Goal: Task Accomplishment & Management: Manage account settings

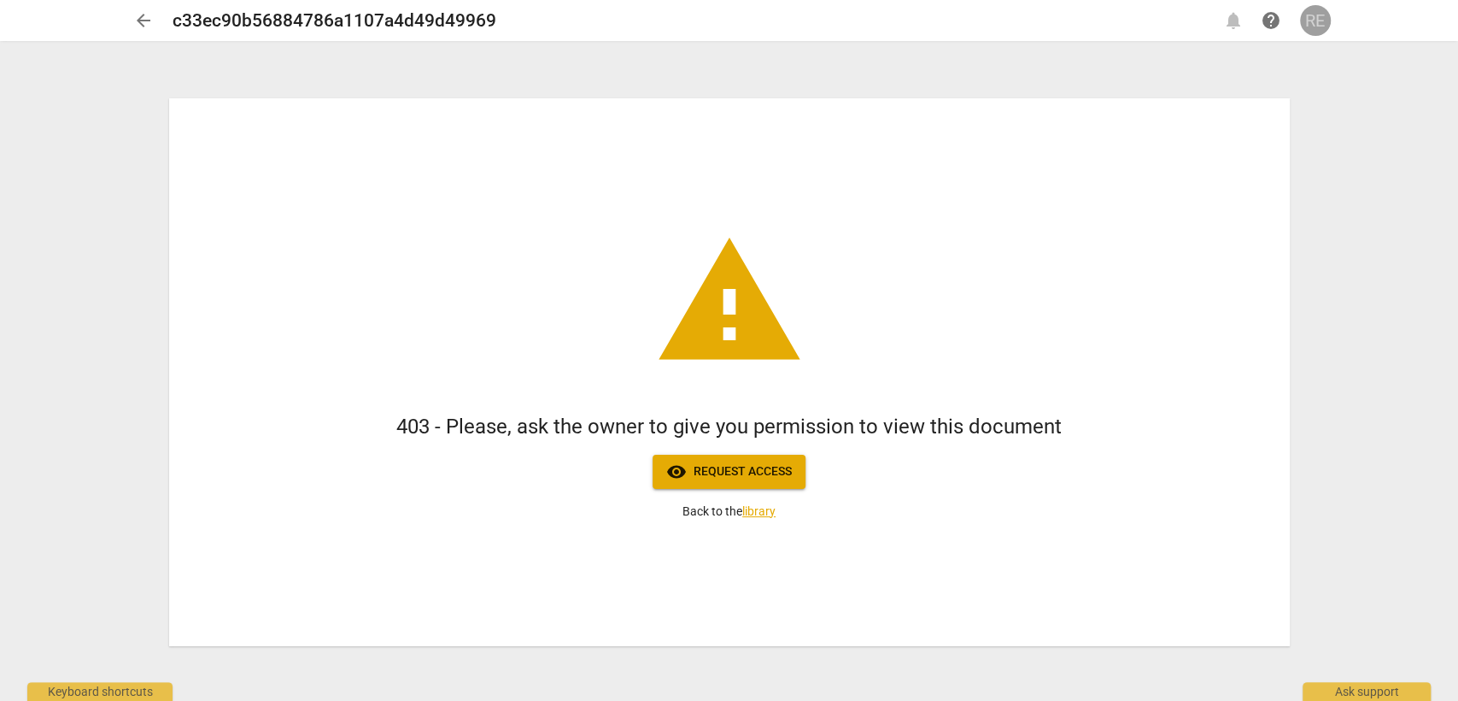
click at [1307, 23] on div "RE" at bounding box center [1315, 20] width 31 height 31
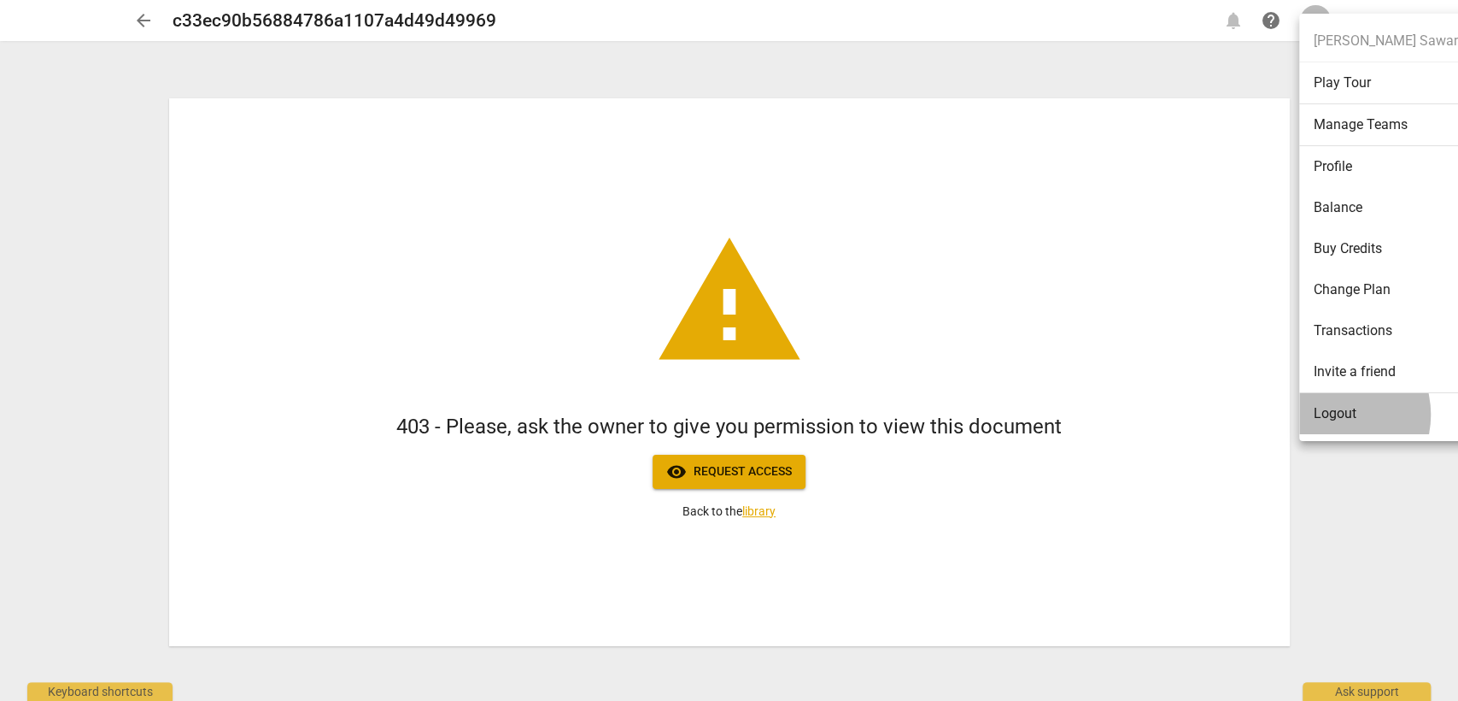
click at [1333, 414] on li "Logout" at bounding box center [1386, 413] width 175 height 41
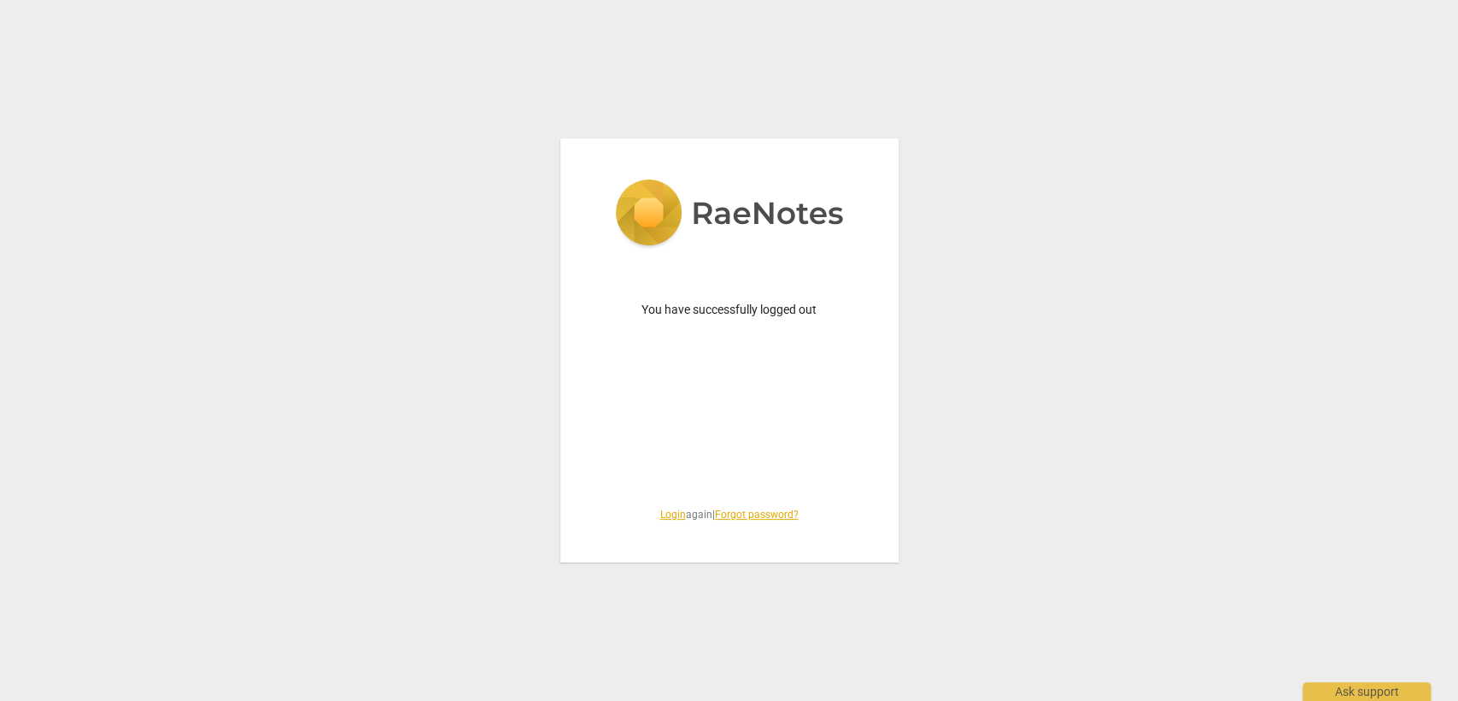
click at [671, 515] on link "Login" at bounding box center [673, 514] width 26 height 12
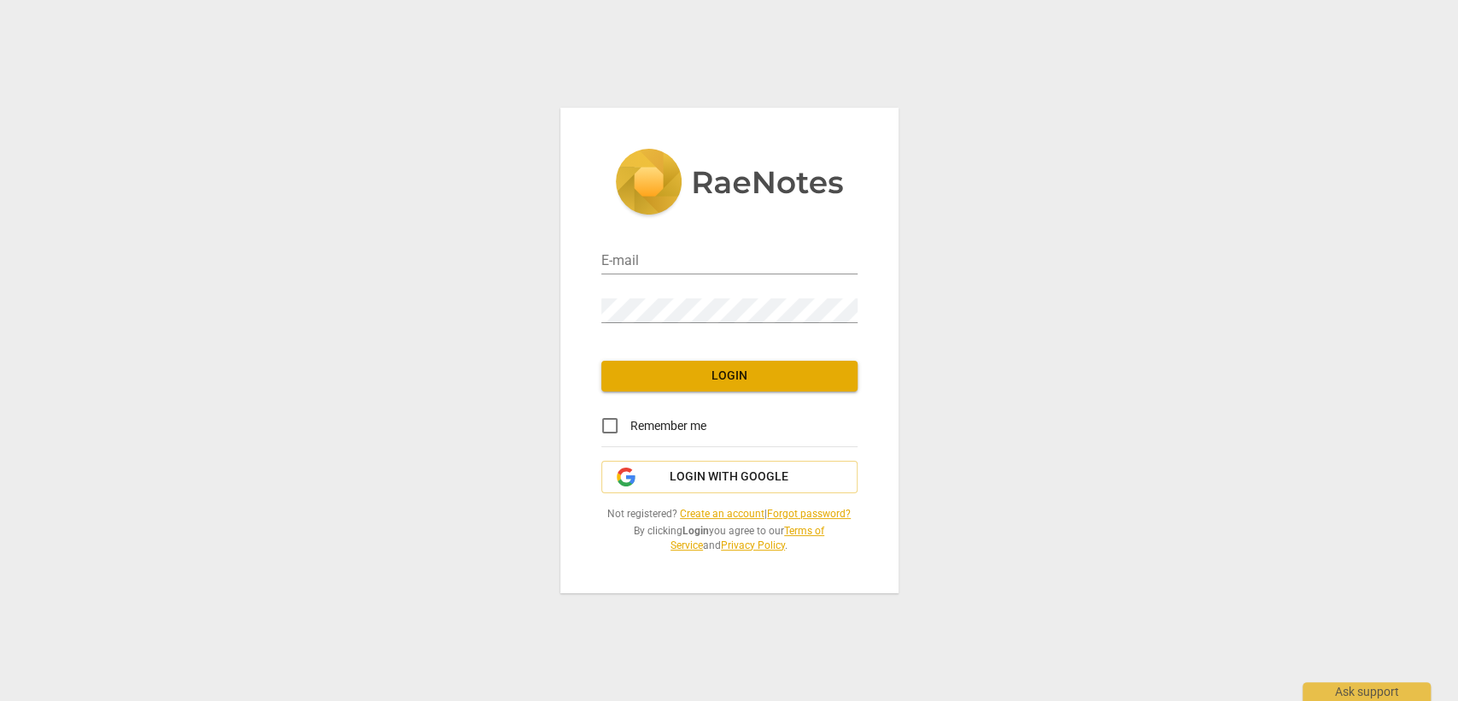
type input "roula@coachacademy.com"
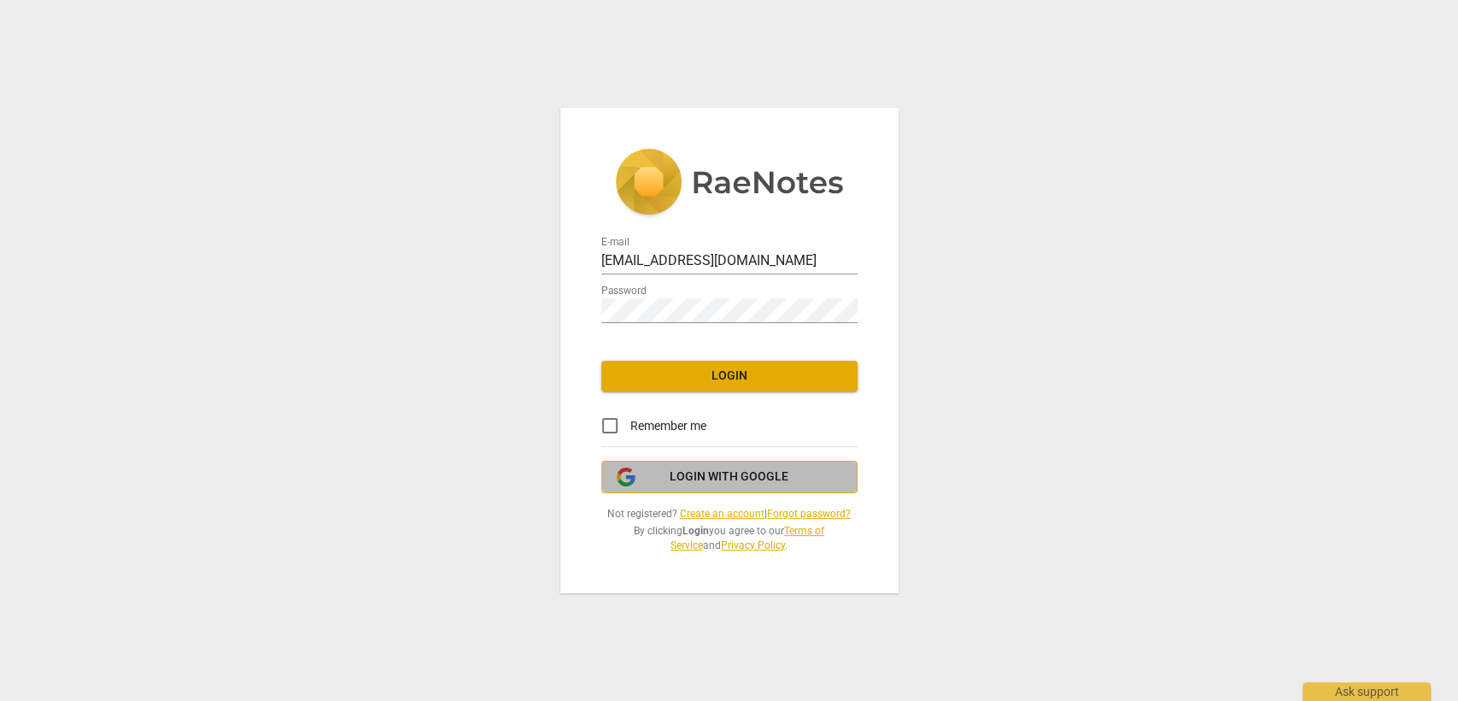
click at [638, 478] on span "Login with Google" at bounding box center [729, 476] width 227 height 17
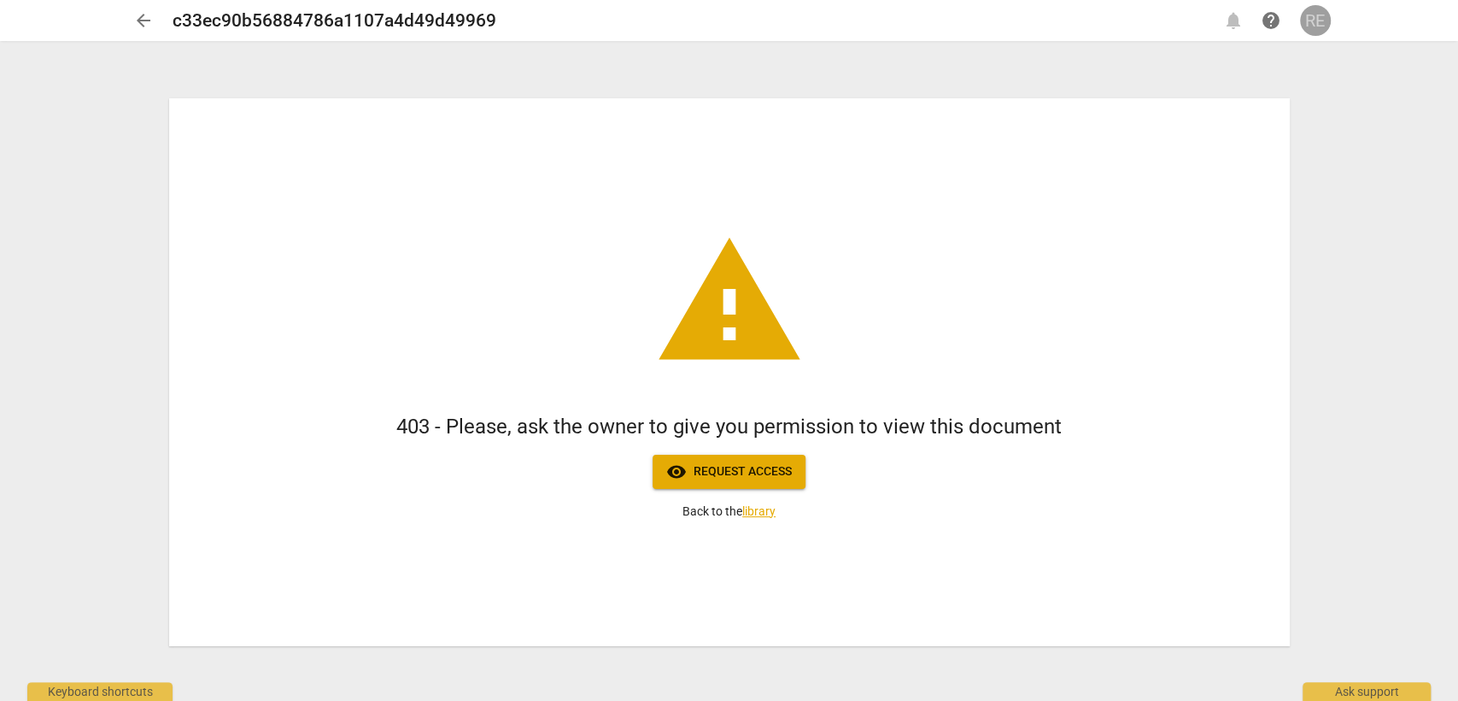
click at [1312, 21] on div "RE" at bounding box center [1315, 20] width 31 height 31
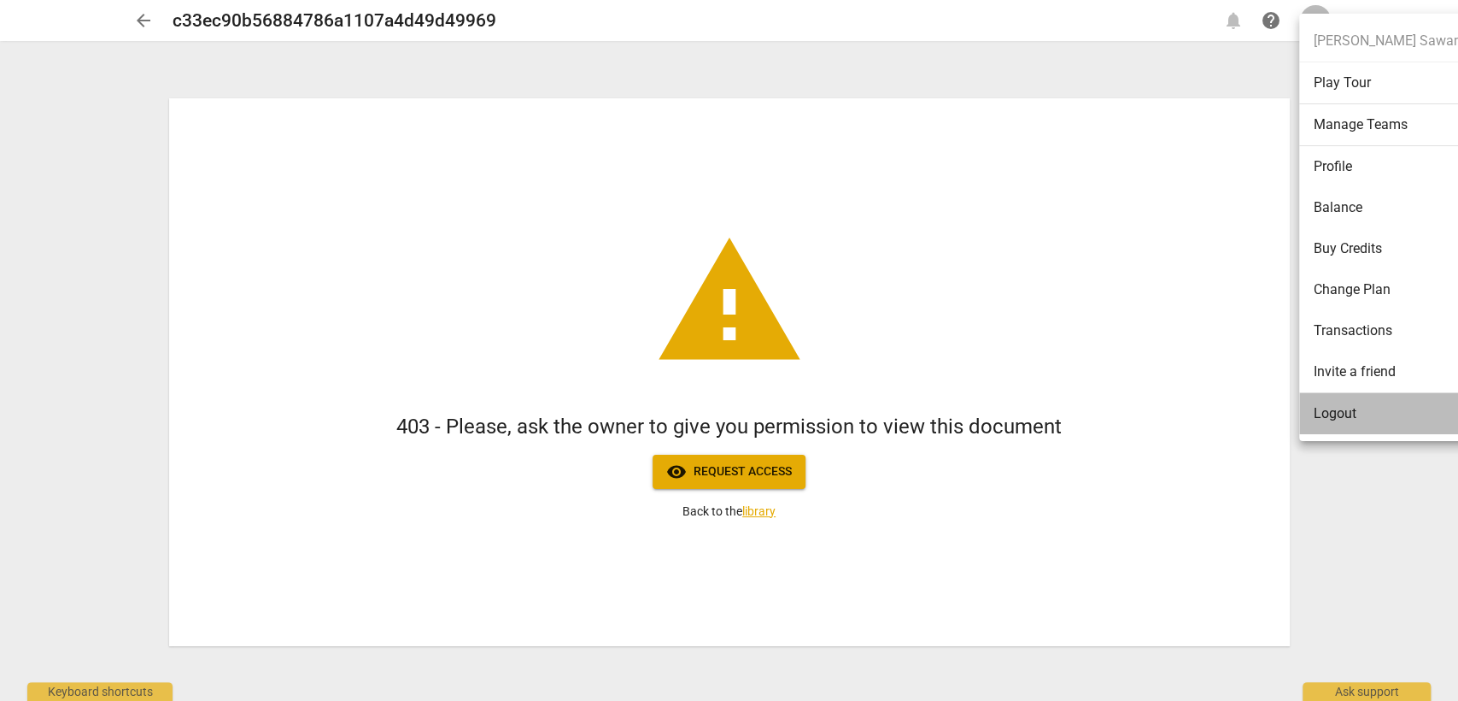
click at [1391, 400] on li "Logout" at bounding box center [1386, 413] width 175 height 41
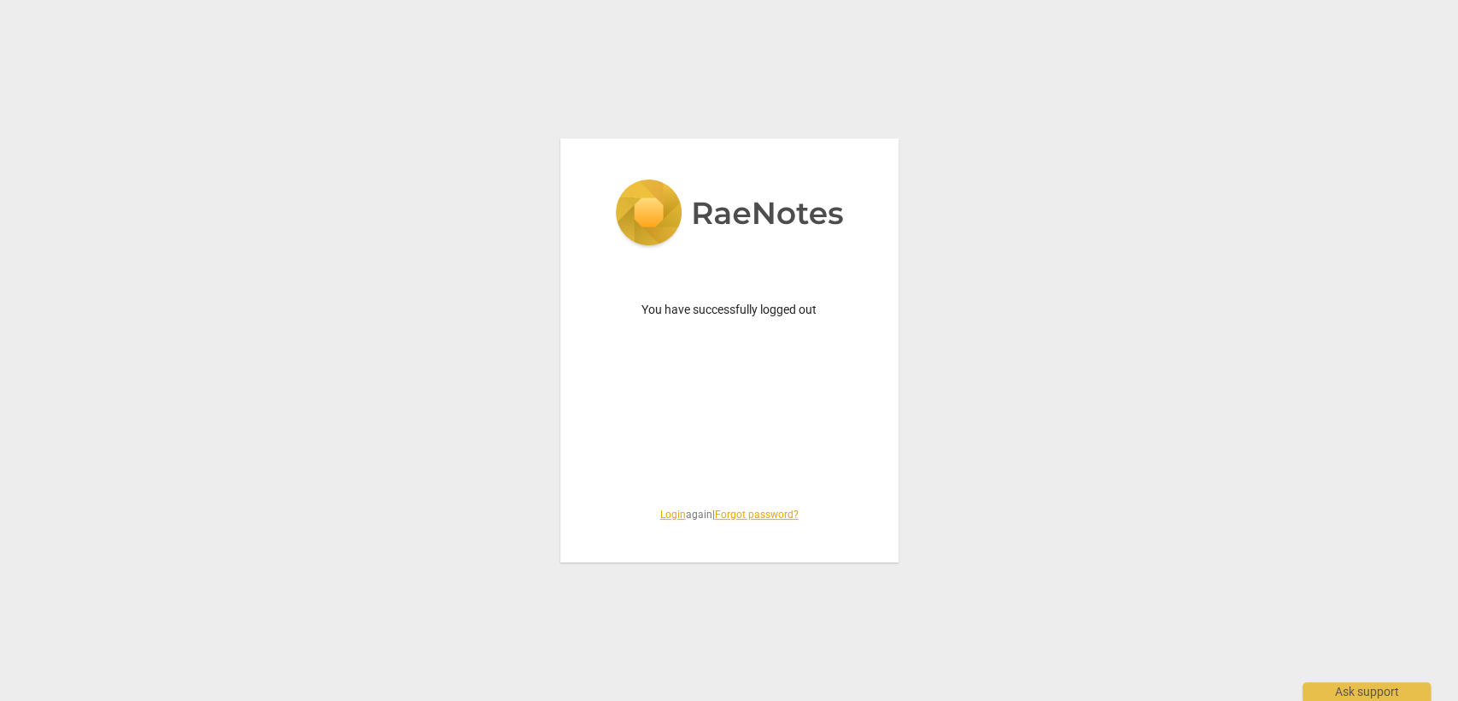
click at [660, 511] on link "Login" at bounding box center [673, 514] width 26 height 12
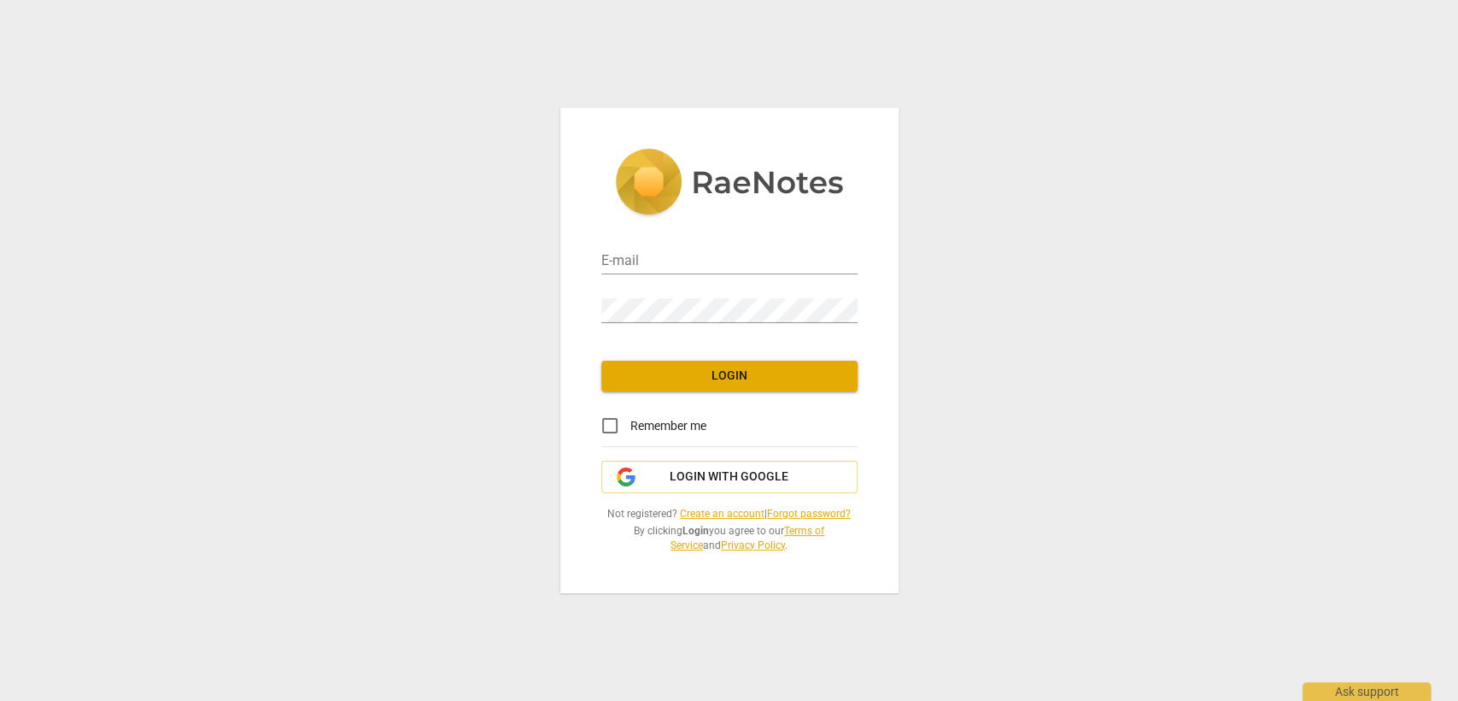
type input "roula@coachacademy.com"
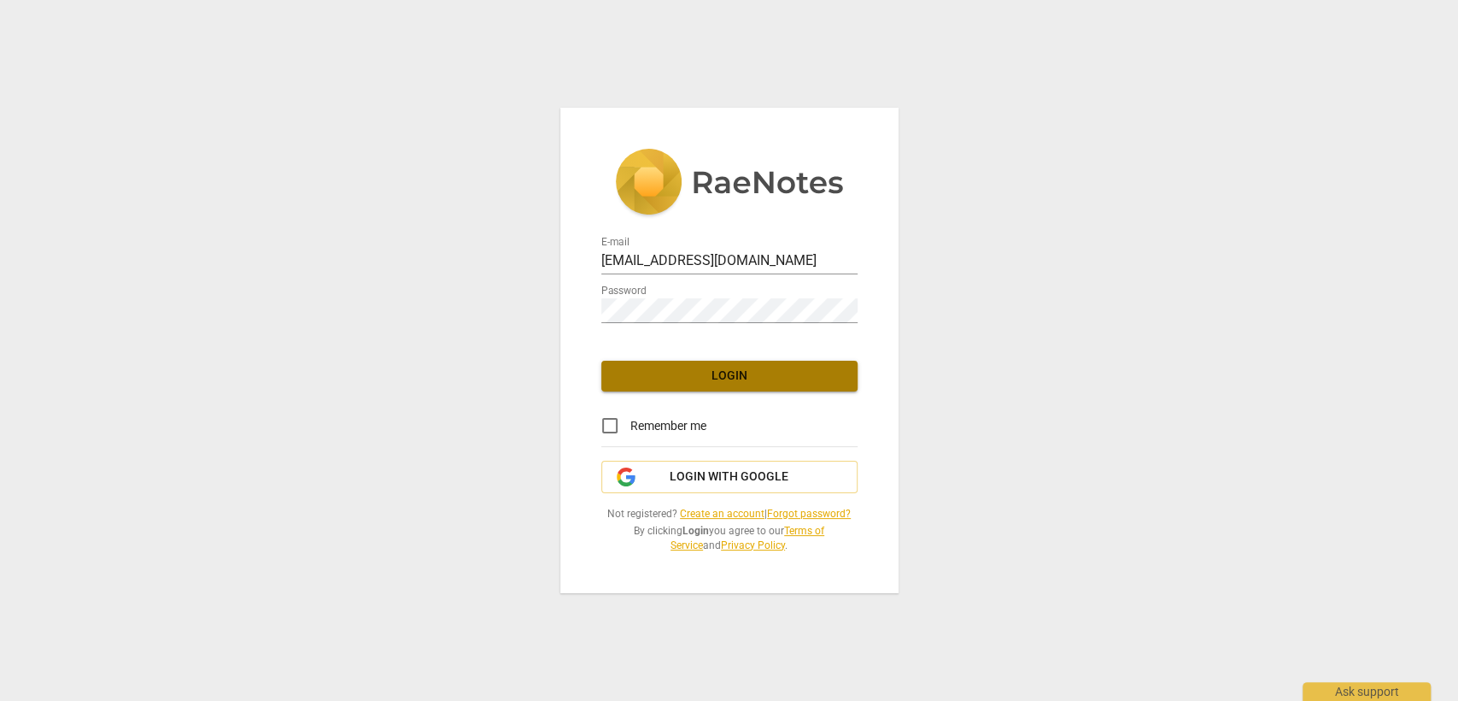
click at [707, 379] on span "Login" at bounding box center [729, 375] width 229 height 17
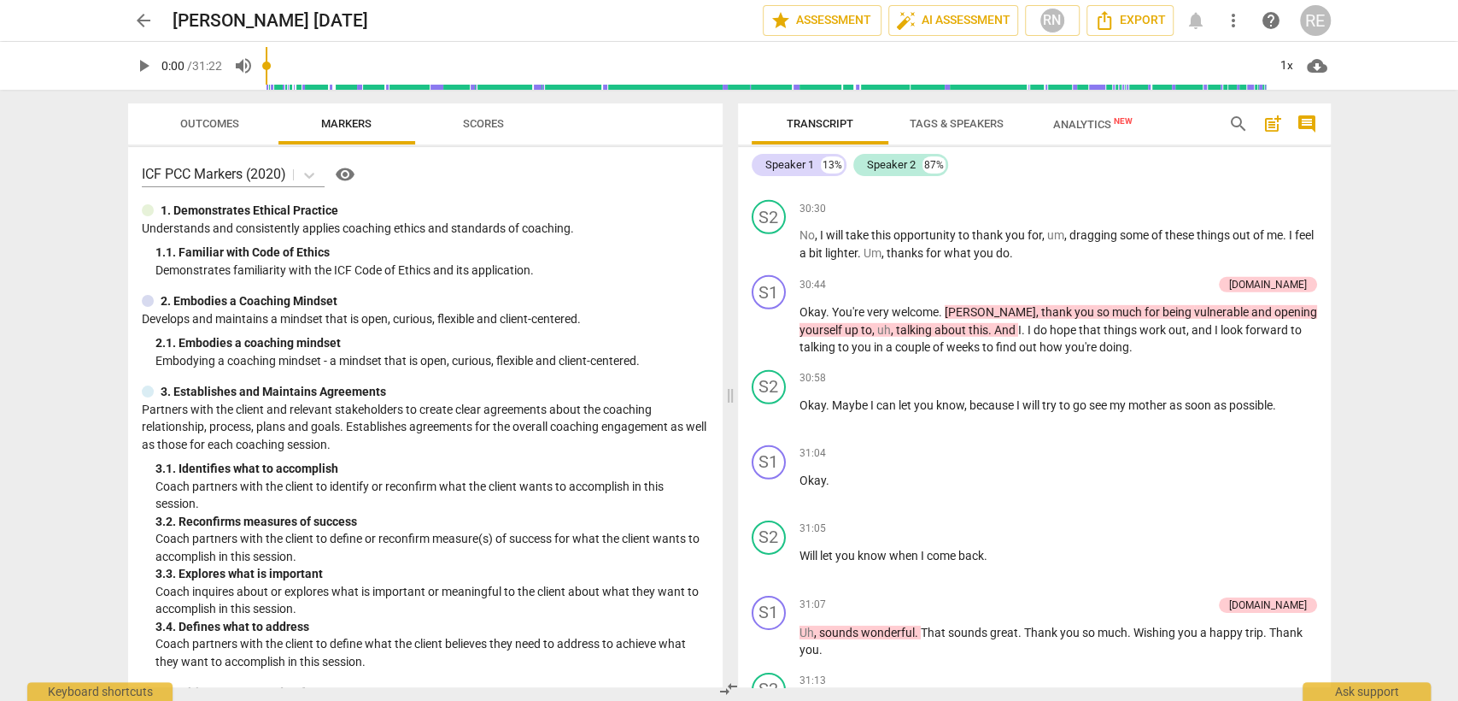
scroll to position [7894, 0]
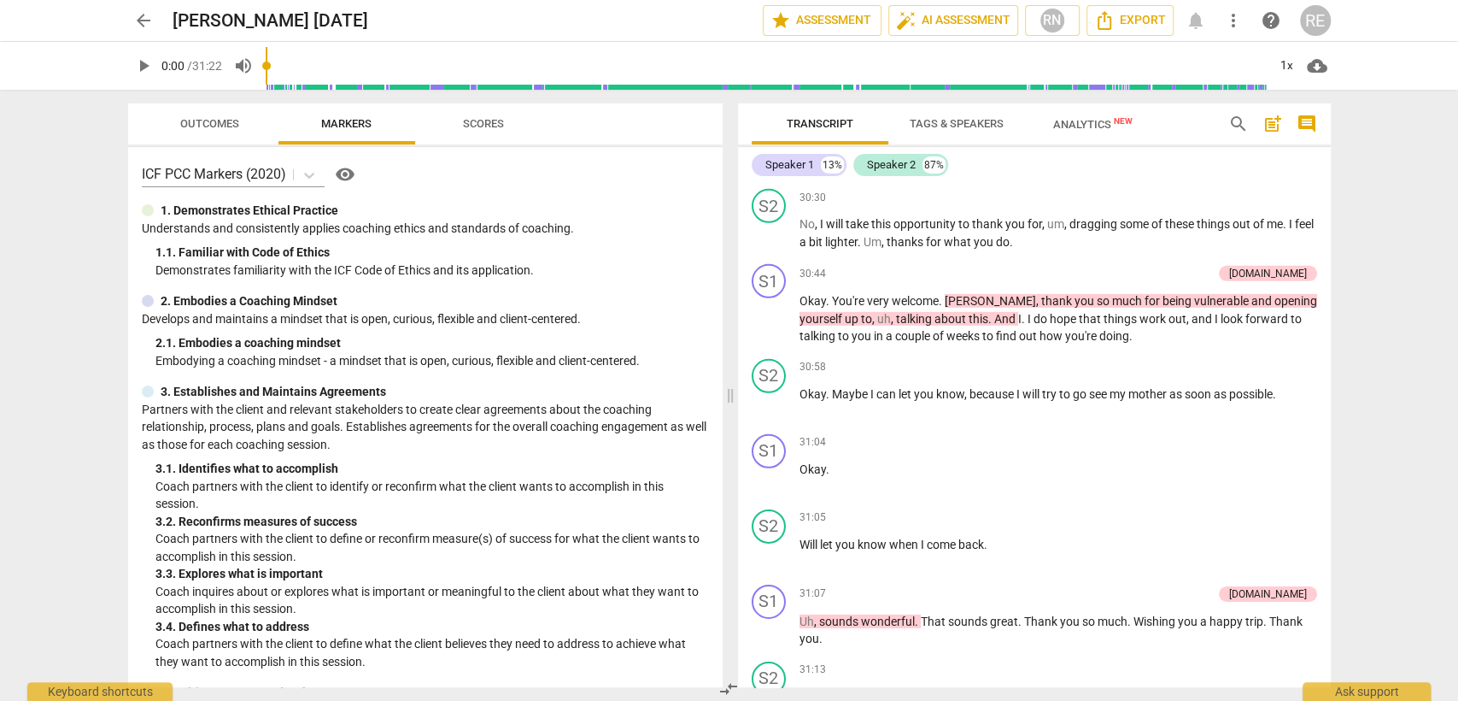
click at [926, 420] on div "30:58 + Add competency keyboard_arrow_right Okay . Maybe I can let you know , b…" at bounding box center [1059, 390] width 518 height 62
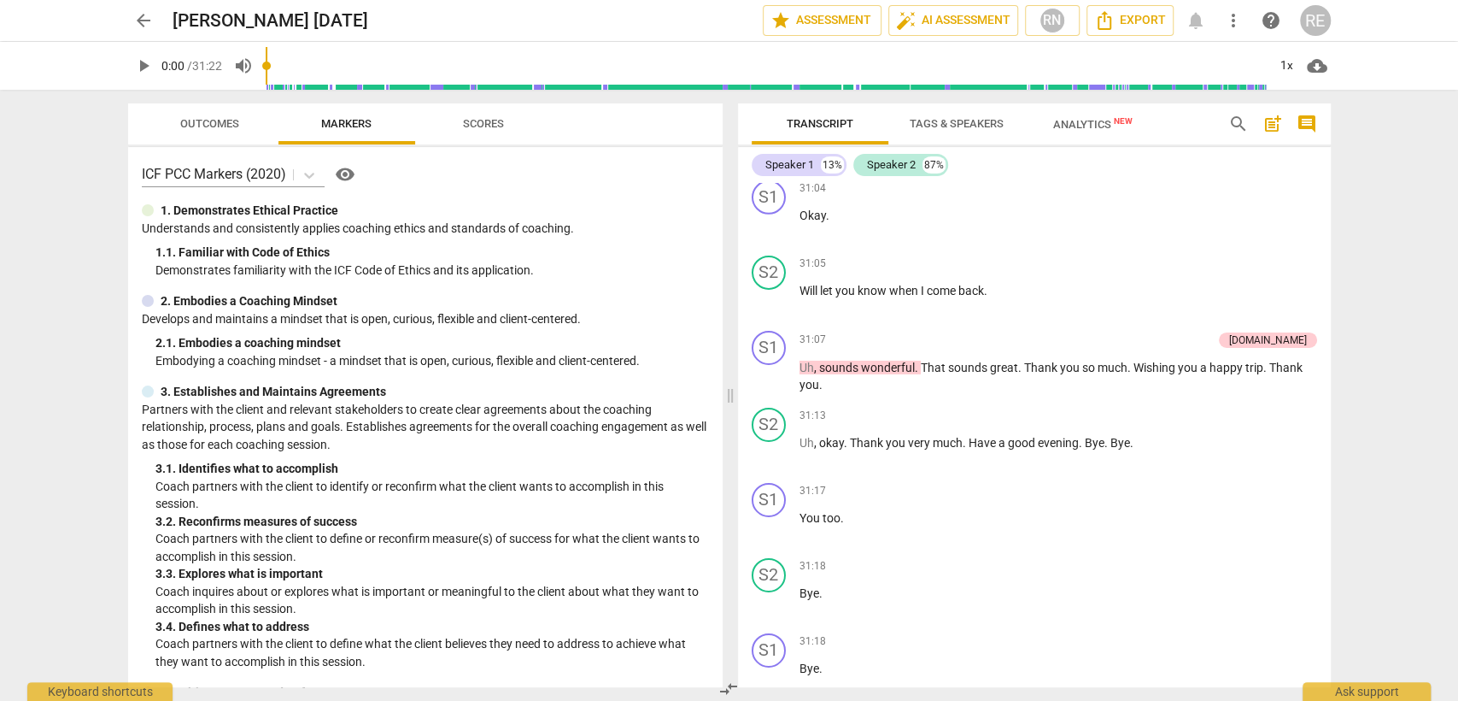
scroll to position [8147, 0]
